Goal: Go to known website: Access a specific website the user already knows

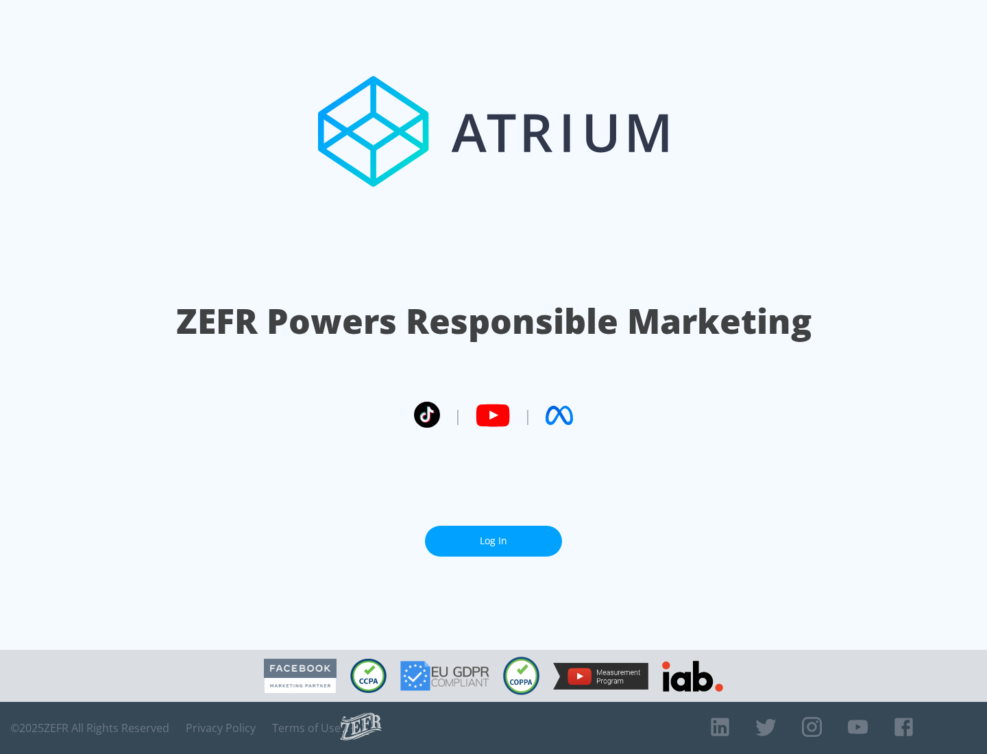
click at [494, 541] on link "Log In" at bounding box center [493, 541] width 137 height 31
